Goal: Information Seeking & Learning: Find specific fact

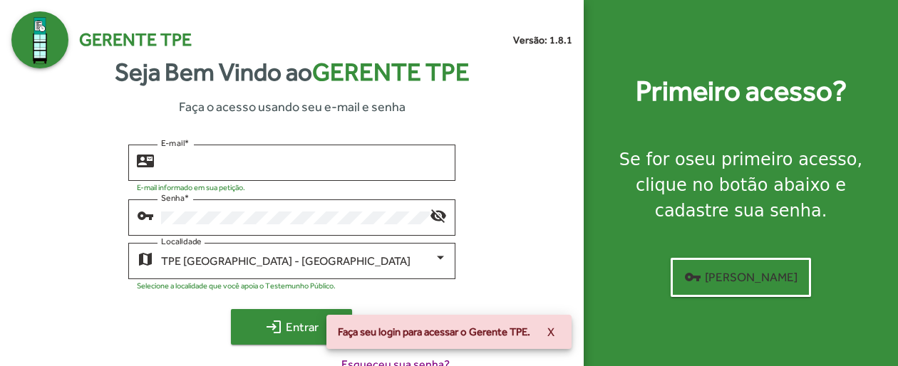
type input "**********"
click at [274, 332] on mat-icon "login" at bounding box center [273, 327] width 17 height 17
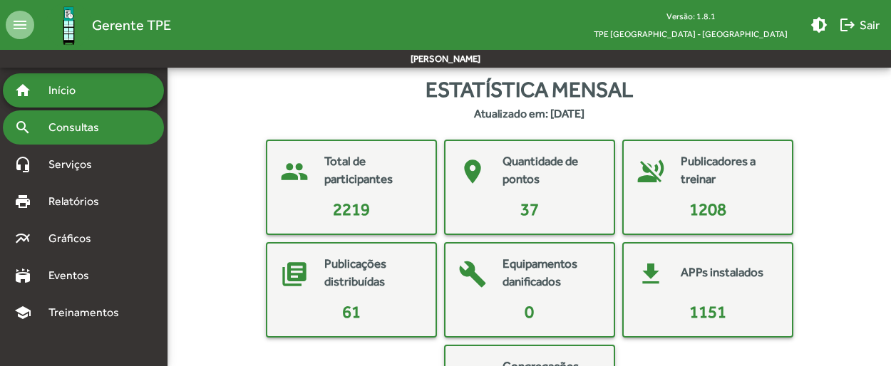
click at [92, 120] on span "Consultas" at bounding box center [79, 127] width 78 height 17
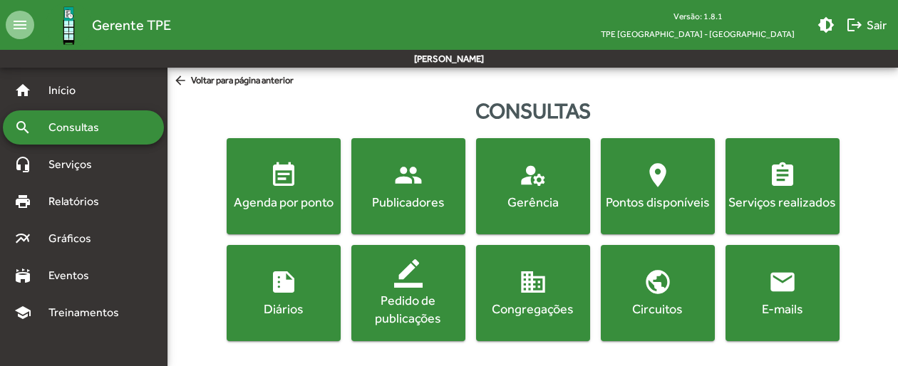
click at [427, 188] on span "people Publicadores" at bounding box center [408, 186] width 108 height 50
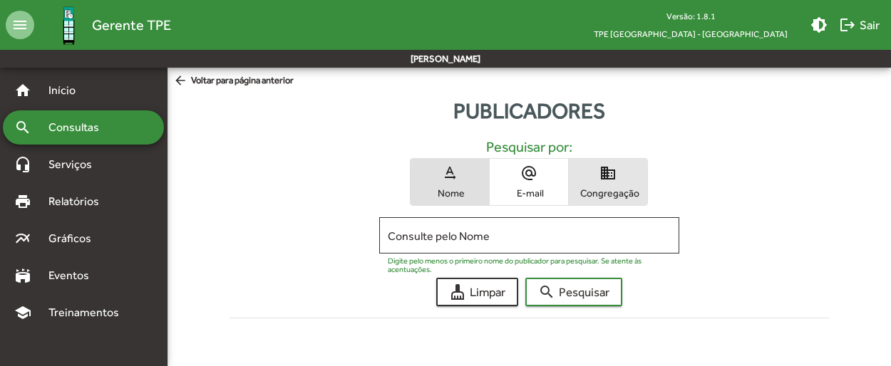
click at [623, 185] on span "domain Congregação" at bounding box center [608, 182] width 78 height 46
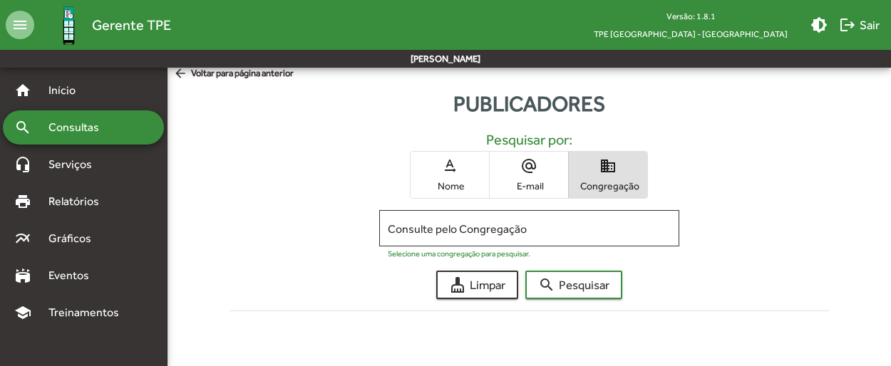
scroll to position [9, 0]
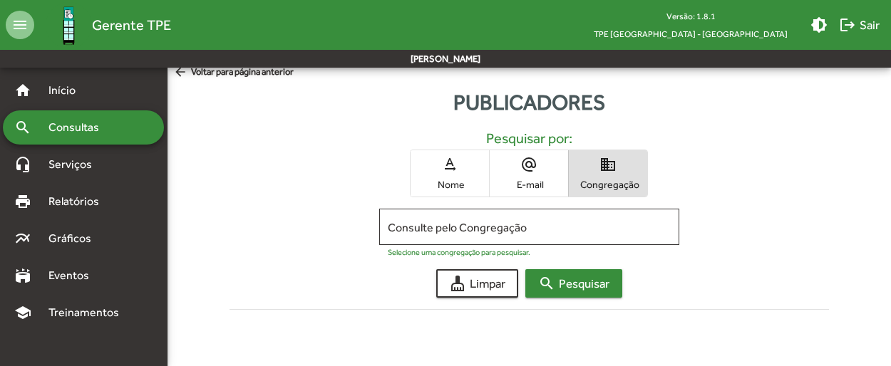
click at [582, 286] on span "search Pesquisar" at bounding box center [573, 284] width 71 height 26
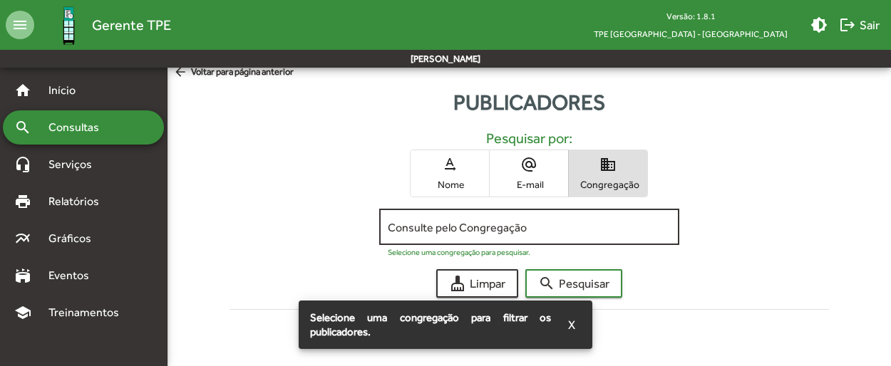
click at [546, 227] on input "Consulte pelo Congregação" at bounding box center [529, 227] width 283 height 13
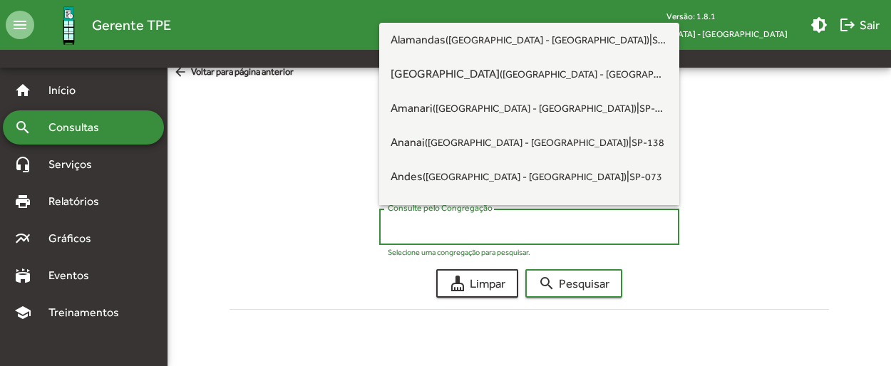
click at [550, 225] on input "Consulte pelo Congregação" at bounding box center [529, 227] width 283 height 13
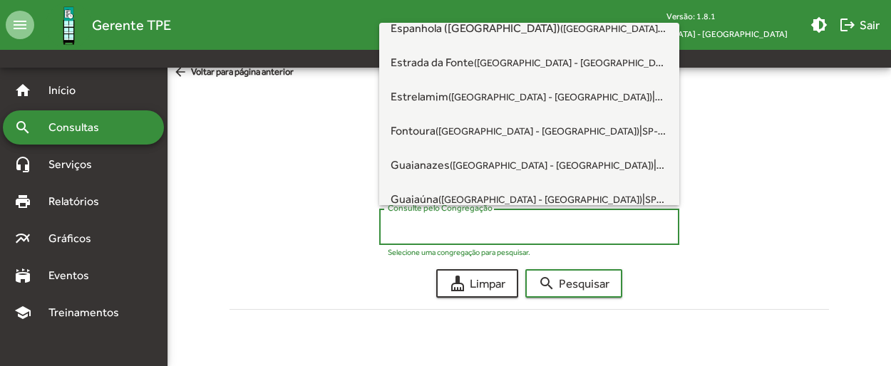
scroll to position [1212, 0]
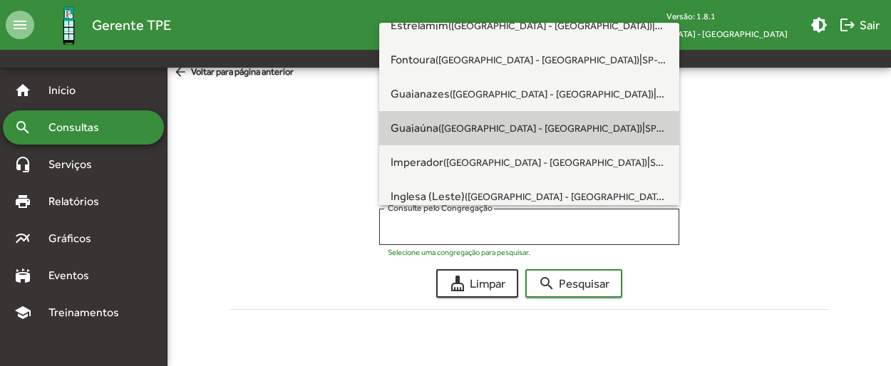
click at [645, 130] on small "SP-115" at bounding box center [661, 128] width 33 height 14
type input "**********"
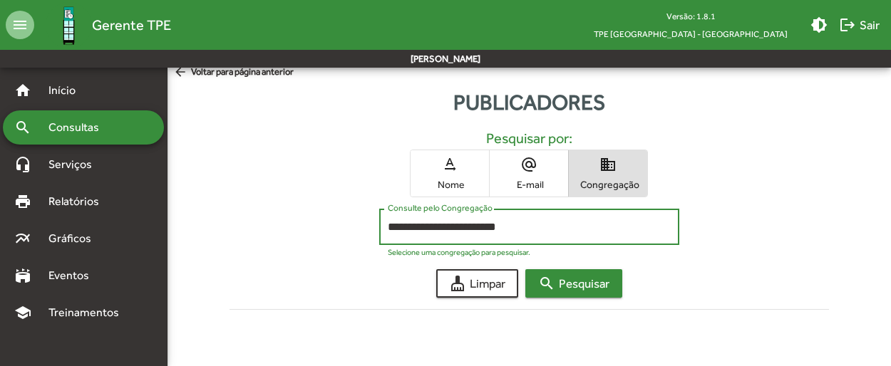
click at [600, 284] on span "search Pesquisar" at bounding box center [573, 284] width 71 height 26
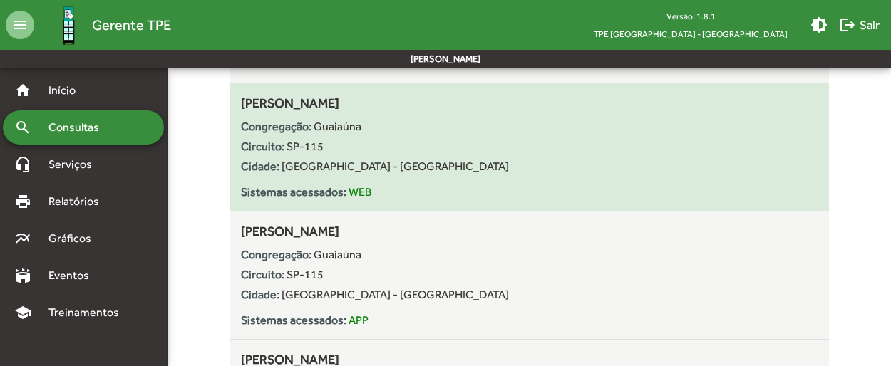
scroll to position [5285, 0]
